Goal: Task Accomplishment & Management: Use online tool/utility

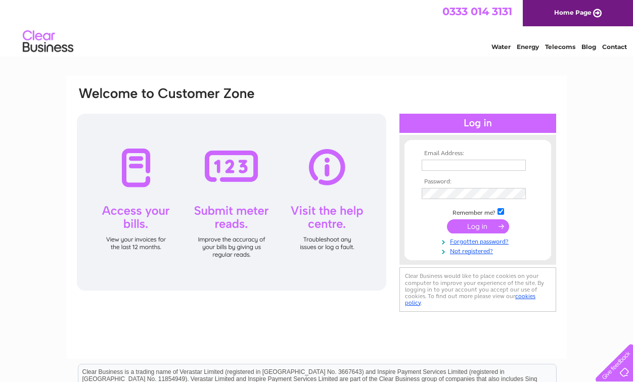
click at [440, 162] on input "text" at bounding box center [474, 165] width 104 height 11
type input "[EMAIL_ADDRESS][DOMAIN_NAME]"
click at [488, 225] on input "submit" at bounding box center [478, 226] width 62 height 14
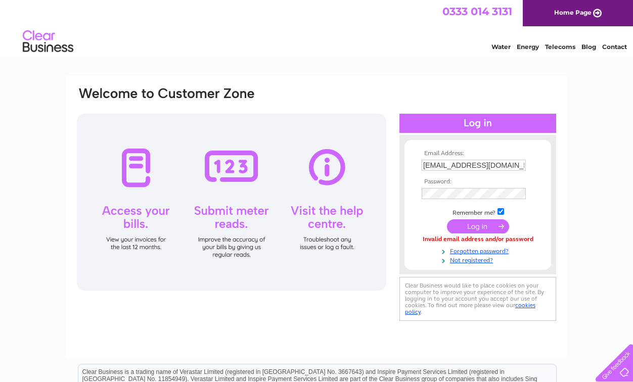
click at [501, 171] on td "[EMAIL_ADDRESS][DOMAIN_NAME]" at bounding box center [477, 165] width 117 height 16
click at [502, 163] on input "shop@shooftie.co.uk" at bounding box center [474, 166] width 105 height 12
type input "blether@hiyapal.co.uk"
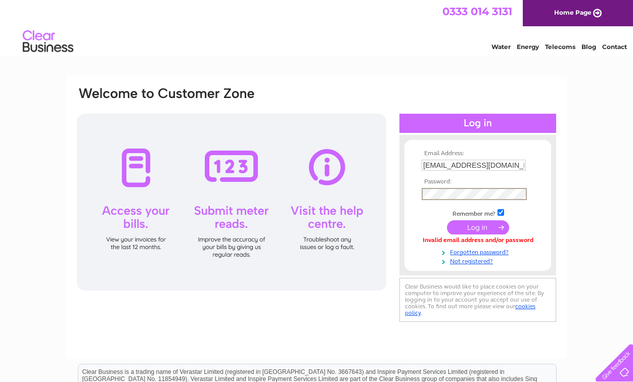
click at [447, 220] on input "submit" at bounding box center [478, 227] width 62 height 14
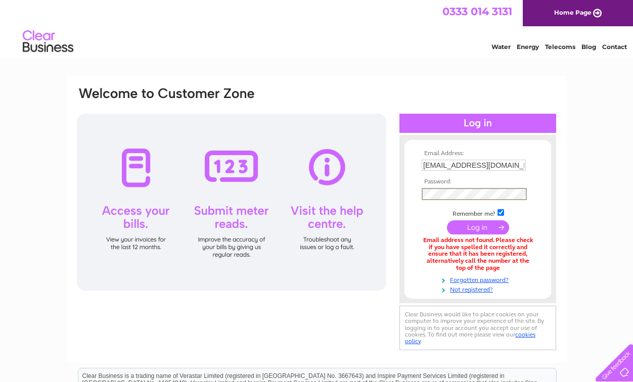
click at [447, 220] on input "submit" at bounding box center [478, 227] width 62 height 14
click at [475, 168] on input "[EMAIL_ADDRESS][DOMAIN_NAME]" at bounding box center [474, 165] width 104 height 11
click at [475, 168] on input "[EMAIL_ADDRESS][DOMAIN_NAME]" at bounding box center [474, 166] width 105 height 12
type input "[EMAIL_ADDRESS][DOMAIN_NAME]"
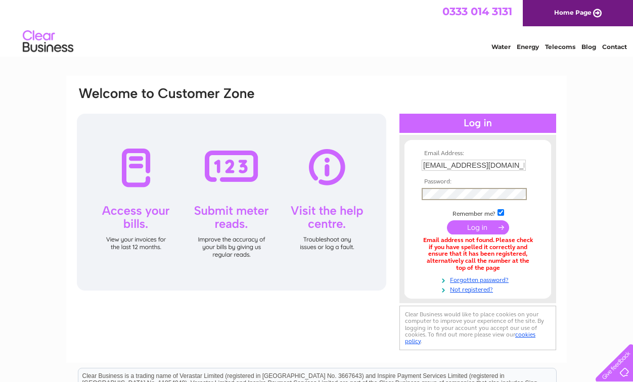
click at [447, 220] on input "submit" at bounding box center [478, 227] width 62 height 14
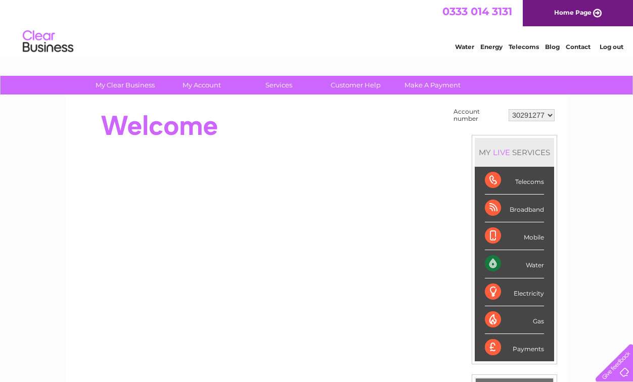
click at [254, 52] on div "Water Energy Telecoms Blog Contact Log out" at bounding box center [316, 42] width 633 height 33
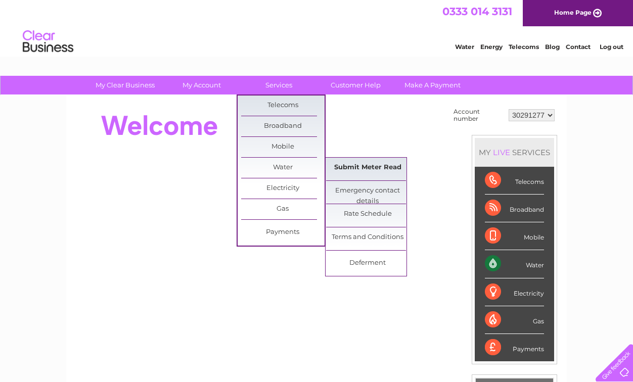
click at [377, 170] on link "Submit Meter Read" at bounding box center [367, 168] width 83 height 20
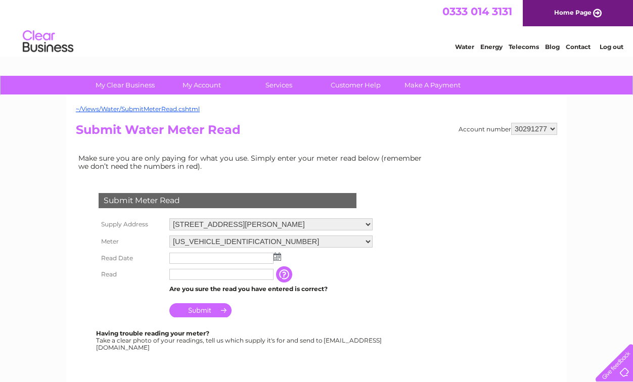
click at [190, 257] on input "text" at bounding box center [221, 258] width 104 height 11
click at [276, 256] on img at bounding box center [278, 257] width 8 height 8
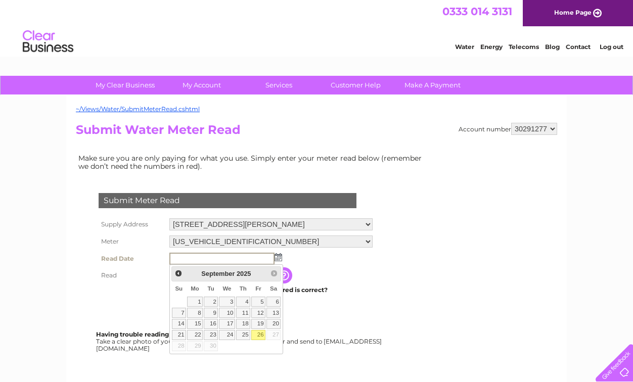
click at [259, 331] on link "26" at bounding box center [258, 335] width 14 height 10
type input "[DATE]"
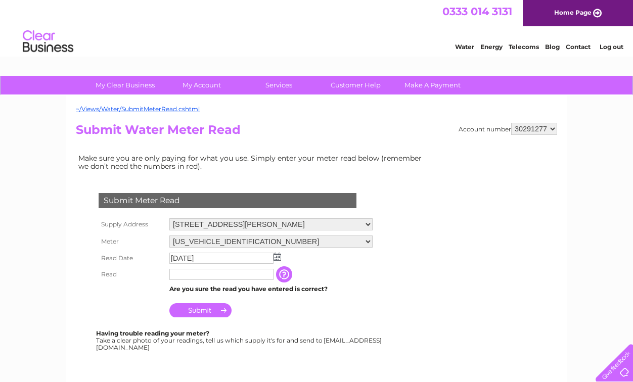
click at [208, 281] on td at bounding box center [221, 274] width 109 height 16
click at [206, 278] on input "text" at bounding box center [221, 274] width 104 height 11
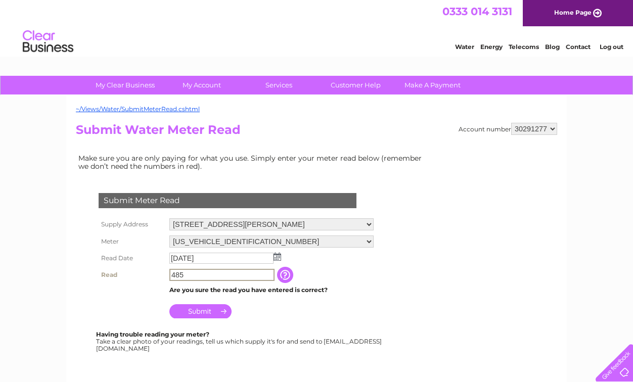
type input "485"
click at [209, 314] on input "Submit" at bounding box center [200, 311] width 62 height 14
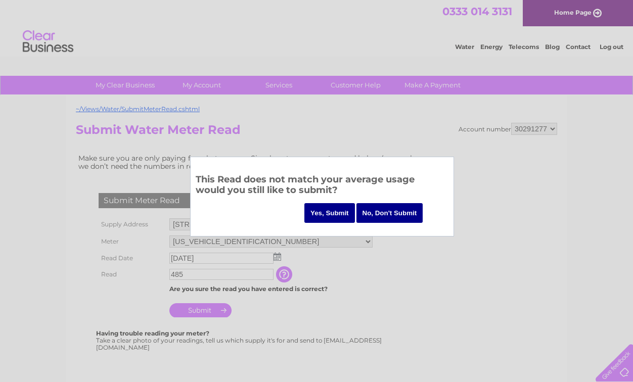
click at [335, 218] on input "Yes, Submit" at bounding box center [329, 213] width 51 height 20
